Goal: Information Seeking & Learning: Learn about a topic

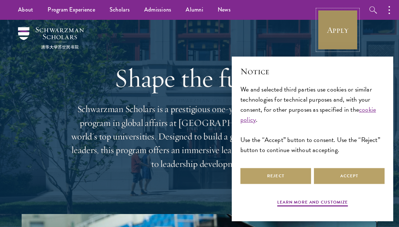
click at [335, 34] on link "Apply" at bounding box center [337, 30] width 40 height 40
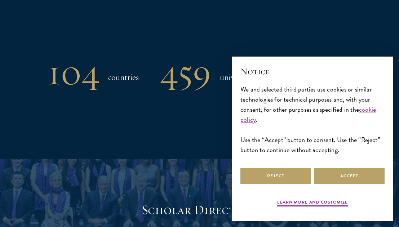
scroll to position [674, 0]
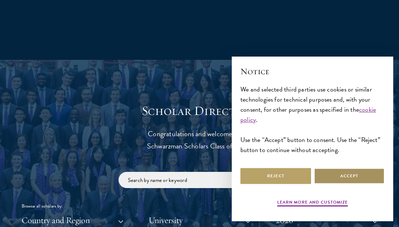
click at [340, 178] on button "Accept" at bounding box center [349, 176] width 71 height 16
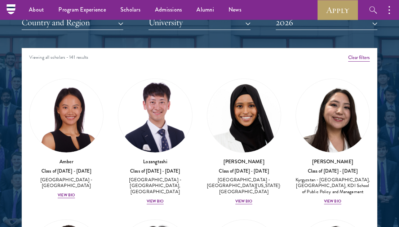
scroll to position [849, 0]
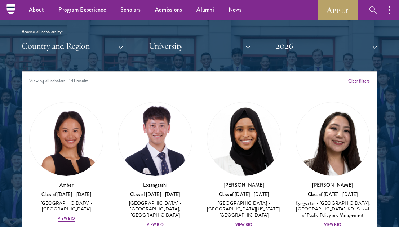
click at [99, 43] on button "Country and Region" at bounding box center [73, 46] width 102 height 15
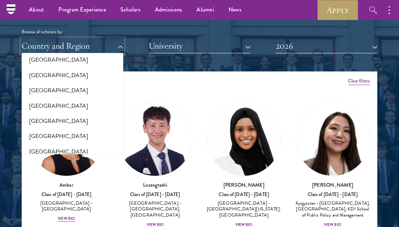
scroll to position [206, 0]
click at [89, 72] on button "[GEOGRAPHIC_DATA]" at bounding box center [72, 74] width 97 height 15
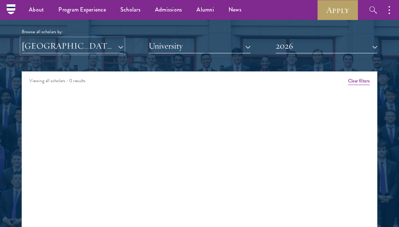
click at [93, 45] on button "[GEOGRAPHIC_DATA]" at bounding box center [73, 46] width 102 height 15
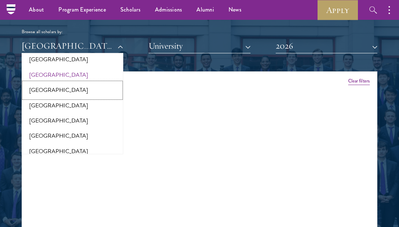
click at [71, 96] on button "[GEOGRAPHIC_DATA]" at bounding box center [72, 89] width 97 height 15
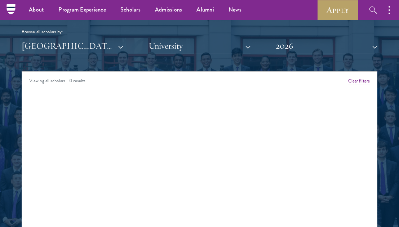
click at [84, 50] on button "[GEOGRAPHIC_DATA]" at bounding box center [73, 46] width 102 height 15
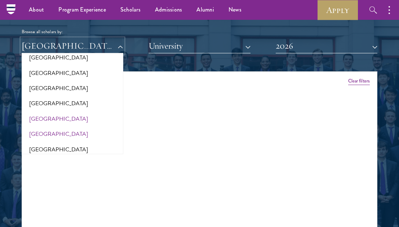
scroll to position [160, 0]
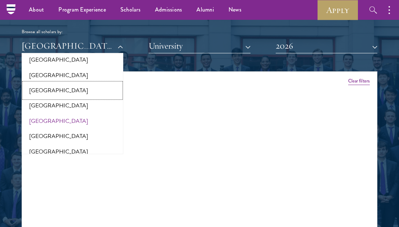
click at [67, 84] on button "[GEOGRAPHIC_DATA]" at bounding box center [72, 90] width 97 height 15
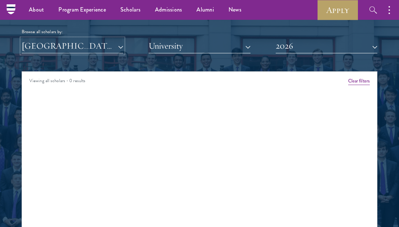
click at [79, 41] on button "[GEOGRAPHIC_DATA]" at bounding box center [73, 46] width 102 height 15
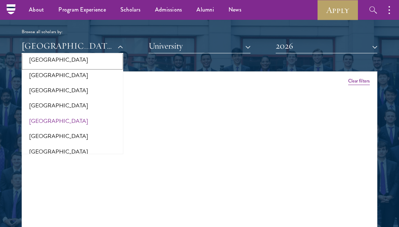
click at [73, 64] on button "[GEOGRAPHIC_DATA]" at bounding box center [72, 59] width 97 height 15
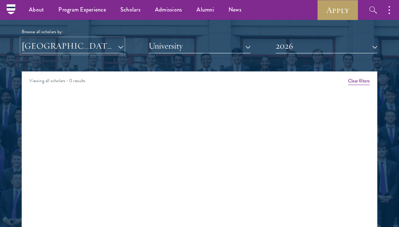
click at [78, 48] on button "[GEOGRAPHIC_DATA]" at bounding box center [73, 46] width 102 height 15
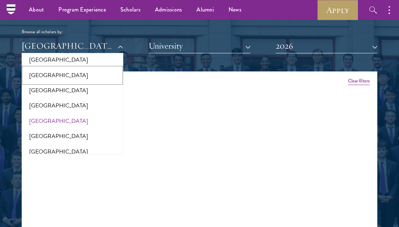
click at [74, 80] on button "[GEOGRAPHIC_DATA]" at bounding box center [72, 75] width 97 height 15
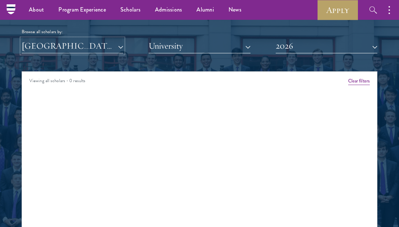
click at [83, 46] on button "[GEOGRAPHIC_DATA]" at bounding box center [73, 46] width 102 height 15
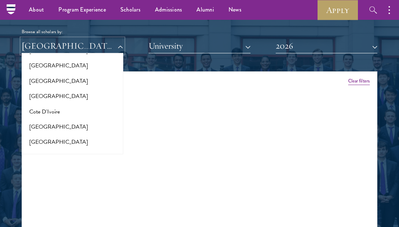
scroll to position [275, 0]
click at [296, 49] on button "2026" at bounding box center [326, 46] width 102 height 15
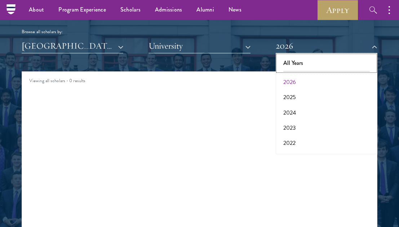
click at [296, 60] on button "All Years" at bounding box center [326, 62] width 97 height 15
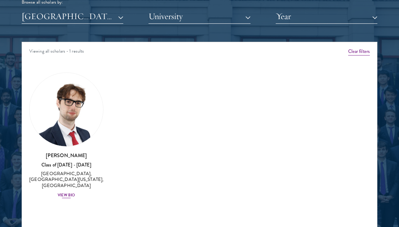
scroll to position [879, 0]
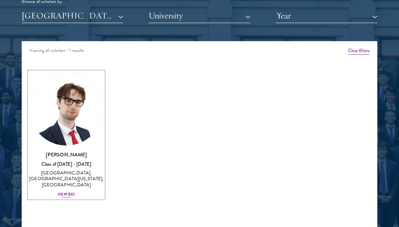
click at [66, 193] on div "View Bio" at bounding box center [66, 195] width 17 height 6
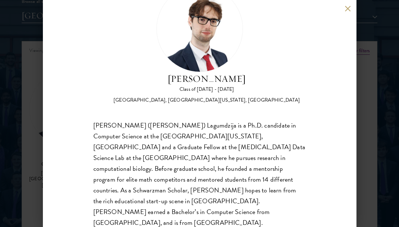
scroll to position [36, 0]
click at [34, 151] on div "[PERSON_NAME] Class of [DATE] - [DATE] [GEOGRAPHIC_DATA] - [GEOGRAPHIC_DATA], […" at bounding box center [199, 113] width 399 height 227
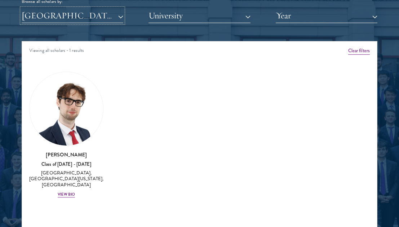
click at [77, 12] on button "[GEOGRAPHIC_DATA]" at bounding box center [73, 15] width 102 height 15
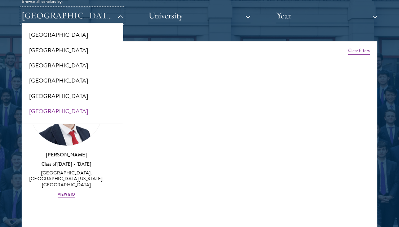
scroll to position [228, 0]
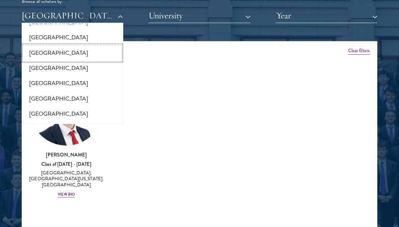
click at [63, 48] on button "[GEOGRAPHIC_DATA]" at bounding box center [72, 52] width 97 height 15
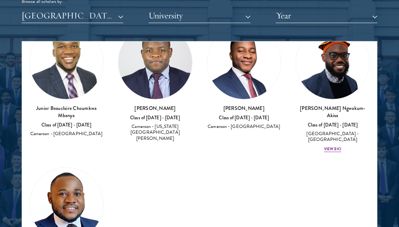
scroll to position [29, 0]
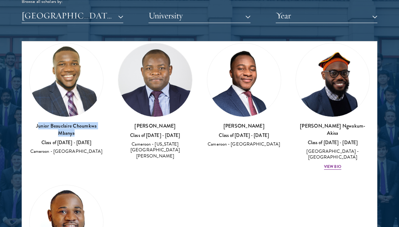
drag, startPoint x: 38, startPoint y: 123, endPoint x: 97, endPoint y: 134, distance: 60.1
click at [97, 134] on h3 "Junior Beauclaire Choumkwa Mbanya" at bounding box center [66, 129] width 74 height 14
copy h3 "unior Beauclaire Choumkwa Mbanya"
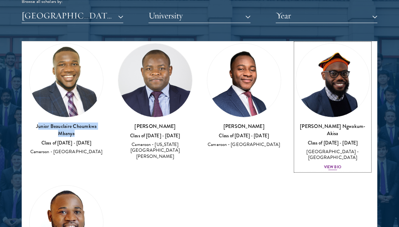
click at [333, 151] on div "[PERSON_NAME] Ngwakum-[GEOGRAPHIC_DATA] Class of [DATE] - [DATE] [GEOGRAPHIC_DA…" at bounding box center [332, 146] width 74 height 48
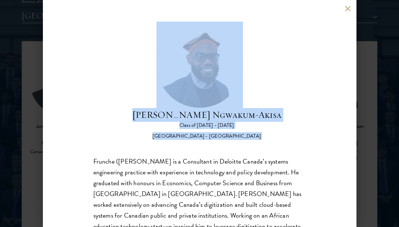
scroll to position [59, 0]
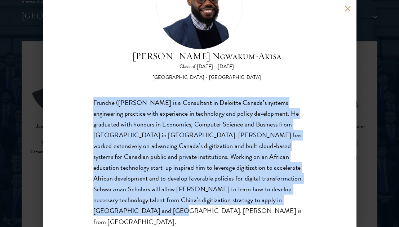
drag, startPoint x: 92, startPoint y: 164, endPoint x: 294, endPoint y: 197, distance: 204.6
click at [294, 197] on div "[PERSON_NAME] Ngwakum-[GEOGRAPHIC_DATA] Class of [DATE] - [DATE] [GEOGRAPHIC_DA…" at bounding box center [199, 113] width 313 height 227
copy div "Frunche ([PERSON_NAME] is a Consultant in Deloitte Canada’s systems engineering…"
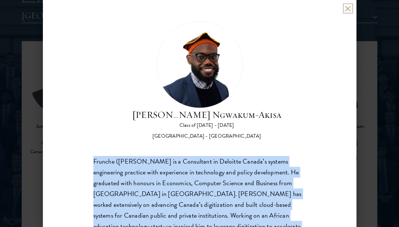
click at [347, 7] on button at bounding box center [348, 8] width 6 height 6
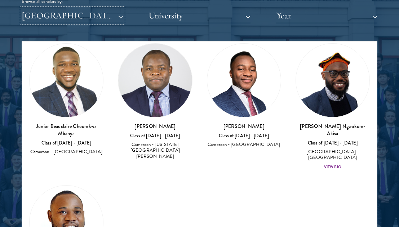
click at [96, 17] on button "[GEOGRAPHIC_DATA]" at bounding box center [73, 15] width 102 height 15
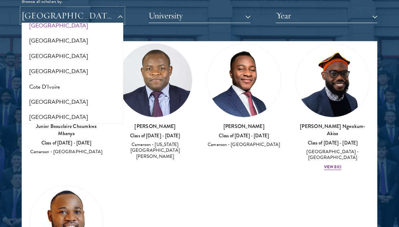
scroll to position [368, 0]
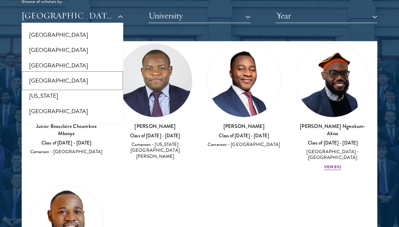
click at [79, 80] on button "[GEOGRAPHIC_DATA]" at bounding box center [72, 80] width 97 height 15
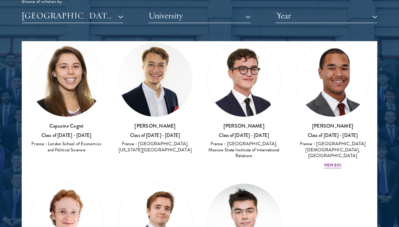
scroll to position [157, 0]
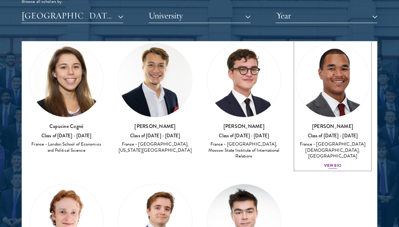
click at [336, 163] on div "View Bio" at bounding box center [332, 166] width 17 height 6
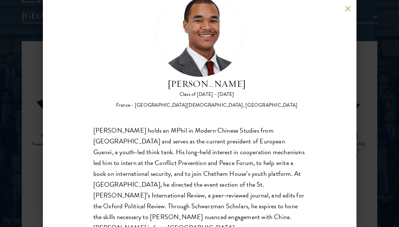
scroll to position [32, 0]
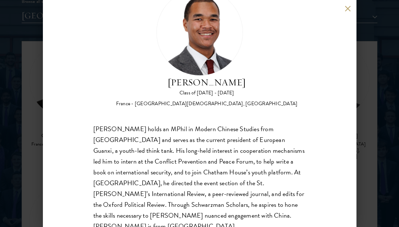
click at [372, 113] on div "[PERSON_NAME] Class of [DATE] - [DATE] France - [GEOGRAPHIC_DATA][DEMOGRAPHIC_D…" at bounding box center [199, 113] width 399 height 227
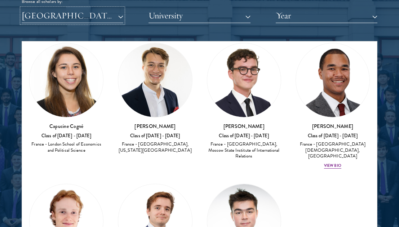
click at [67, 15] on button "[GEOGRAPHIC_DATA]" at bounding box center [73, 15] width 102 height 15
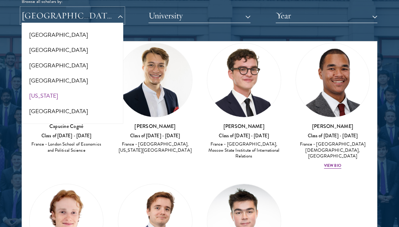
scroll to position [378, 0]
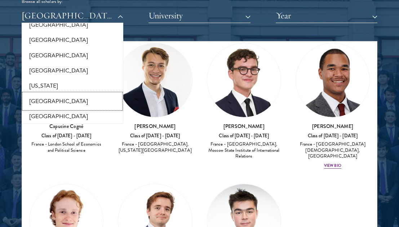
click at [67, 98] on button "[GEOGRAPHIC_DATA]" at bounding box center [72, 101] width 97 height 15
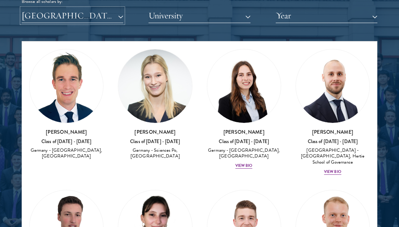
click at [82, 19] on button "[GEOGRAPHIC_DATA]" at bounding box center [73, 15] width 102 height 15
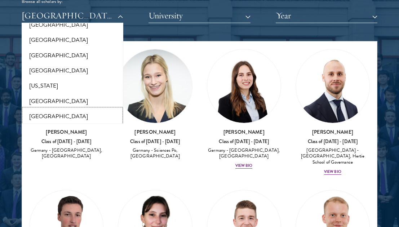
click at [73, 115] on button "[GEOGRAPHIC_DATA]" at bounding box center [72, 116] width 97 height 15
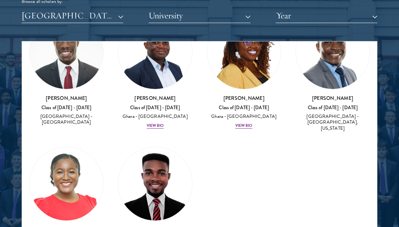
scroll to position [192, 0]
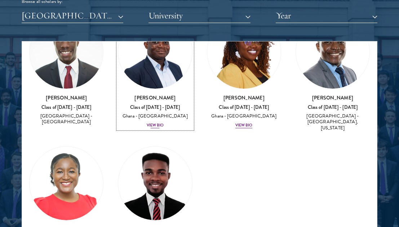
click at [148, 122] on div "View Bio" at bounding box center [155, 125] width 17 height 6
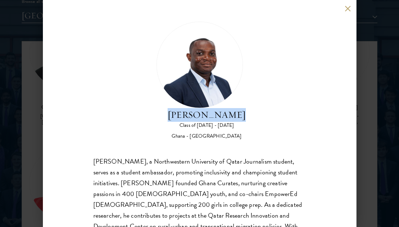
drag, startPoint x: 239, startPoint y: 114, endPoint x: 175, endPoint y: 116, distance: 64.8
click at [175, 116] on h2 "[PERSON_NAME]" at bounding box center [206, 115] width 78 height 14
copy h2 "[PERSON_NAME]"
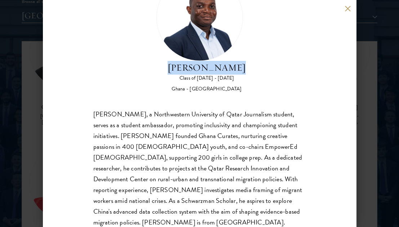
scroll to position [51, 0]
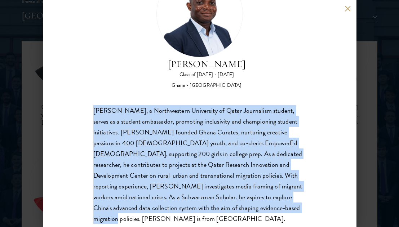
drag, startPoint x: 90, startPoint y: 109, endPoint x: 202, endPoint y: 205, distance: 147.8
click at [202, 205] on div "[PERSON_NAME] Class of [DATE] - [DATE] [GEOGRAPHIC_DATA] - [GEOGRAPHIC_DATA] [P…" at bounding box center [199, 113] width 313 height 227
copy div "[PERSON_NAME], a Northwestern University of Qatar Journalism student, serves as…"
click at [347, 8] on button at bounding box center [348, 8] width 6 height 6
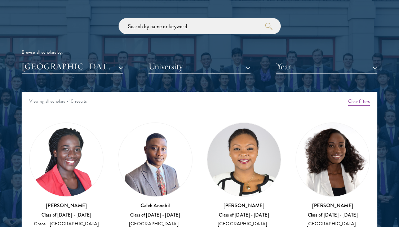
scroll to position [886, 0]
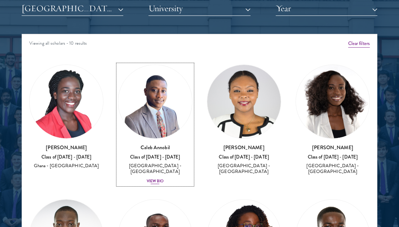
click at [148, 178] on div "View Bio" at bounding box center [155, 181] width 17 height 6
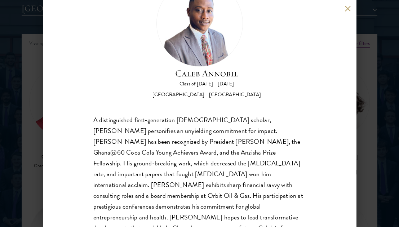
scroll to position [42, 0]
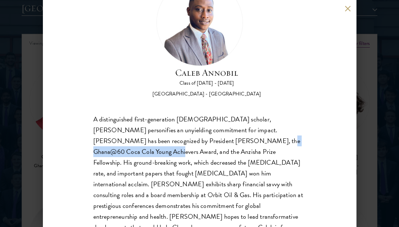
drag, startPoint x: 263, startPoint y: 141, endPoint x: 174, endPoint y: 141, distance: 89.7
click at [174, 141] on div "A distinguished first-generation [DEMOGRAPHIC_DATA] scholar, [PERSON_NAME] pers…" at bounding box center [199, 179] width 212 height 130
copy div "Coca Cola Young Achievers Award"
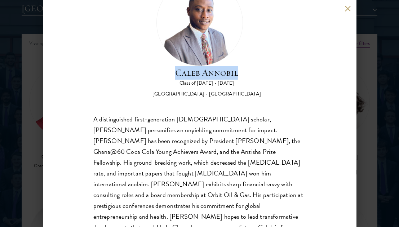
drag, startPoint x: 171, startPoint y: 76, endPoint x: 242, endPoint y: 76, distance: 71.3
click at [242, 76] on div "[PERSON_NAME] Class of [DATE] - [DATE] [GEOGRAPHIC_DATA] - [GEOGRAPHIC_DATA]" at bounding box center [199, 38] width 212 height 118
copy h2 "Caleb Annobil"
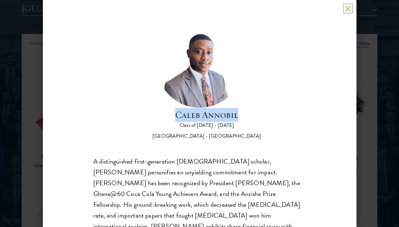
click at [347, 9] on button at bounding box center [348, 8] width 6 height 6
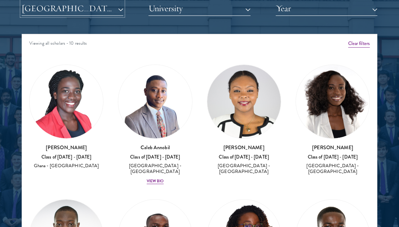
click at [102, 10] on button "[GEOGRAPHIC_DATA]" at bounding box center [73, 8] width 102 height 15
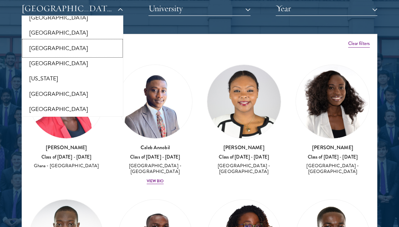
click at [97, 45] on button "[GEOGRAPHIC_DATA]" at bounding box center [72, 48] width 97 height 15
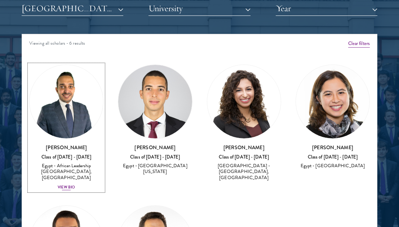
click at [69, 184] on div "View Bio" at bounding box center [66, 187] width 17 height 6
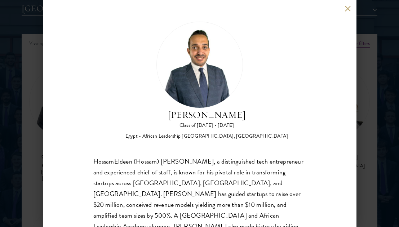
scroll to position [53, 0]
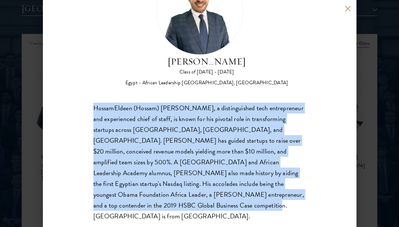
drag, startPoint x: 92, startPoint y: 107, endPoint x: 138, endPoint y: 219, distance: 121.3
click at [138, 219] on div "HossamEldeen Abdelfatah Class of [DATE] - [DATE] [GEOGRAPHIC_DATA] - African Le…" at bounding box center [199, 113] width 313 height 227
copy div "HossamEldeen (Hossam) [PERSON_NAME], a distinguished tech entrepreneur and expe…"
